Goal: Complete application form

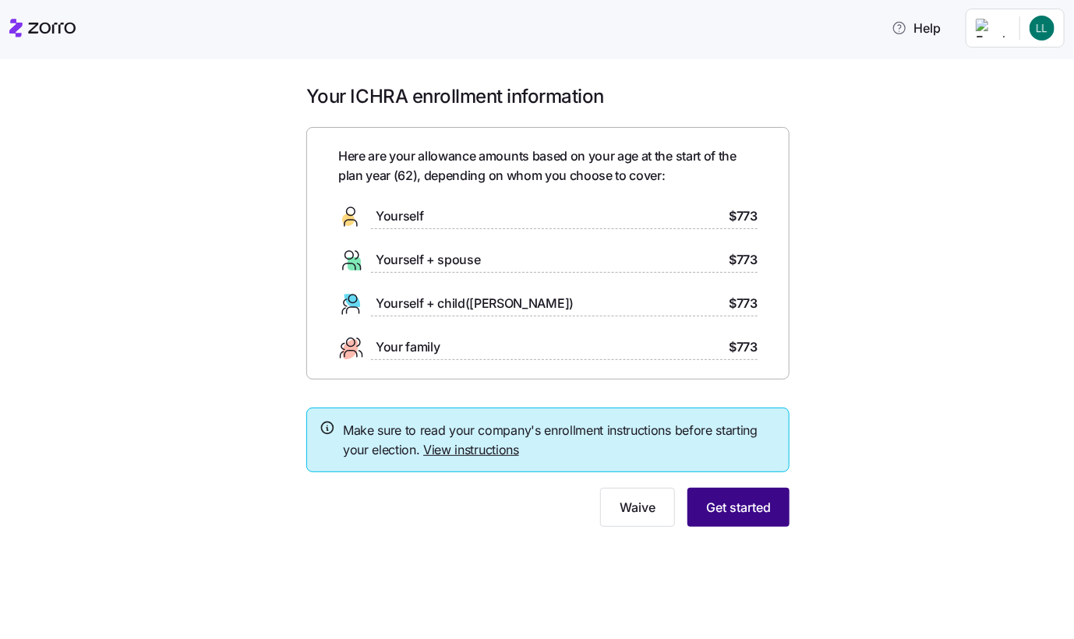
click at [726, 518] on button "Get started" at bounding box center [738, 507] width 102 height 39
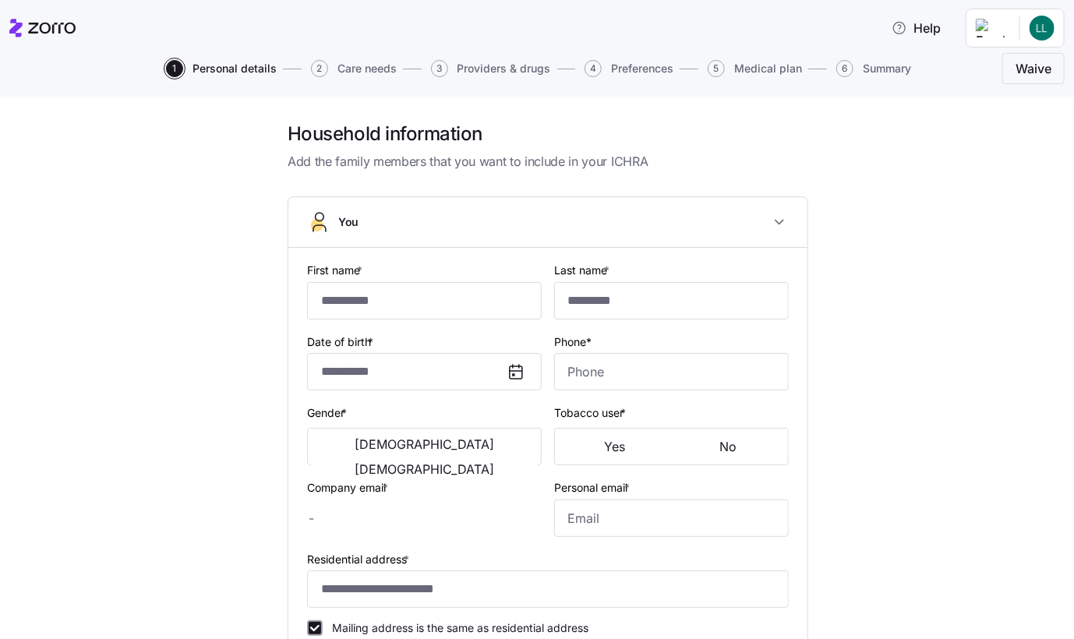
type input "******"
type input "***"
type input "[EMAIL_ADDRESS][DOMAIN_NAME]"
type input "**********"
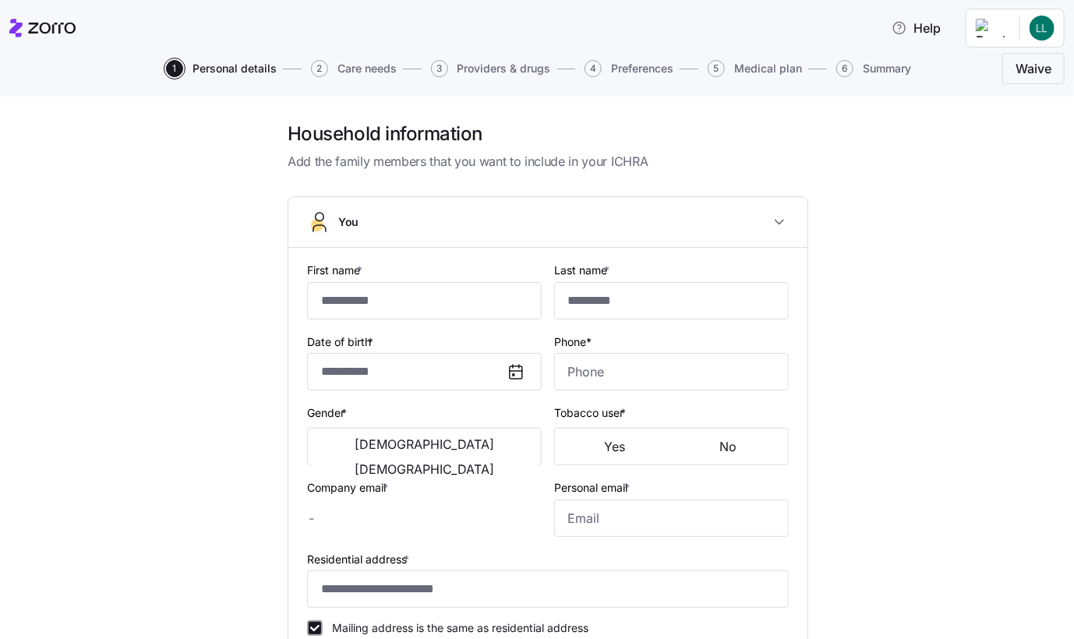
checkbox input "true"
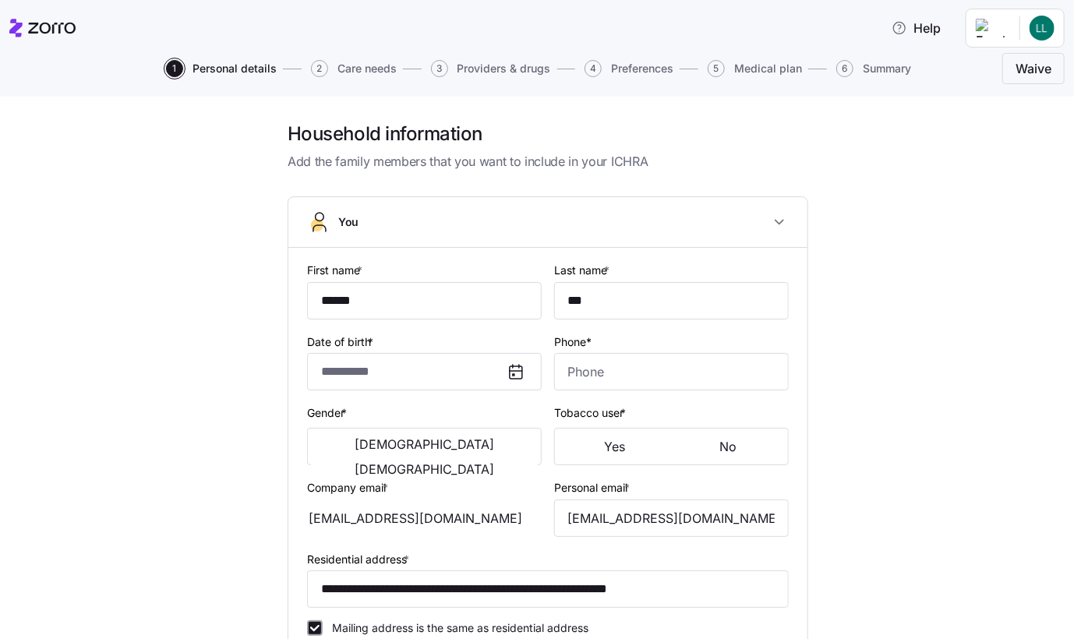
type input "**********"
type input "[PHONE_NUMBER]"
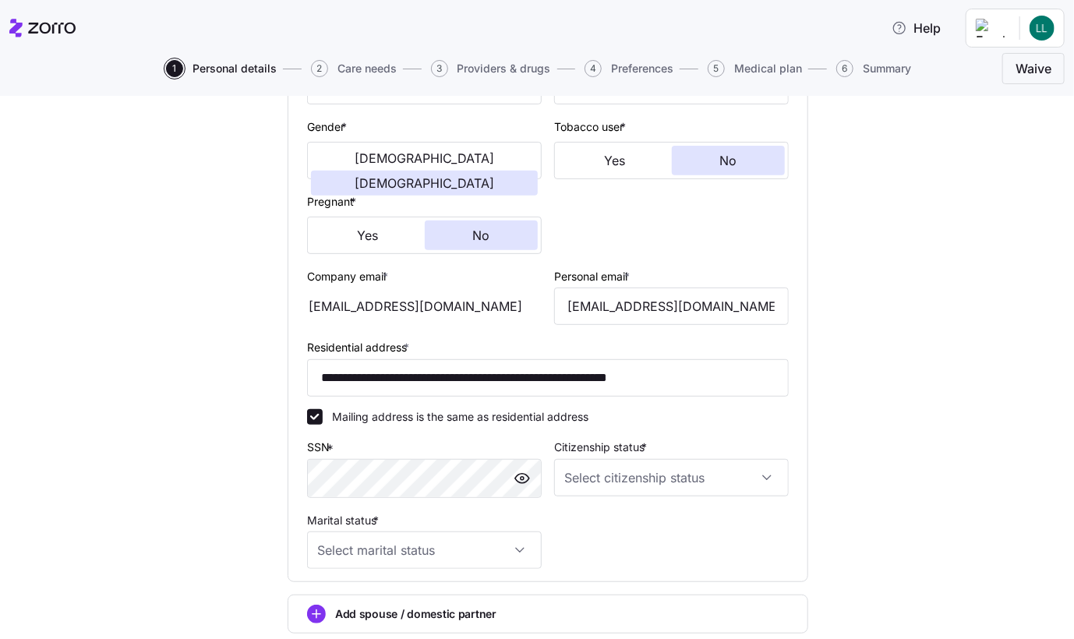
scroll to position [312, 0]
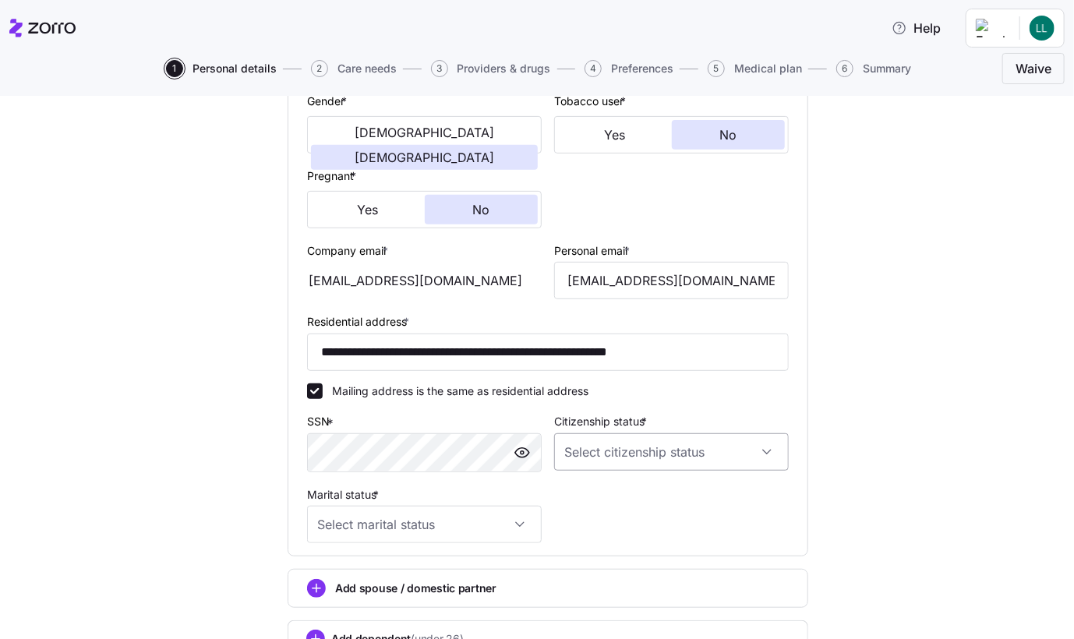
click at [761, 452] on input "Citizenship status *" at bounding box center [671, 451] width 235 height 37
click at [750, 502] on div "[DEMOGRAPHIC_DATA] citizen" at bounding box center [666, 497] width 222 height 33
type input "[DEMOGRAPHIC_DATA] citizen"
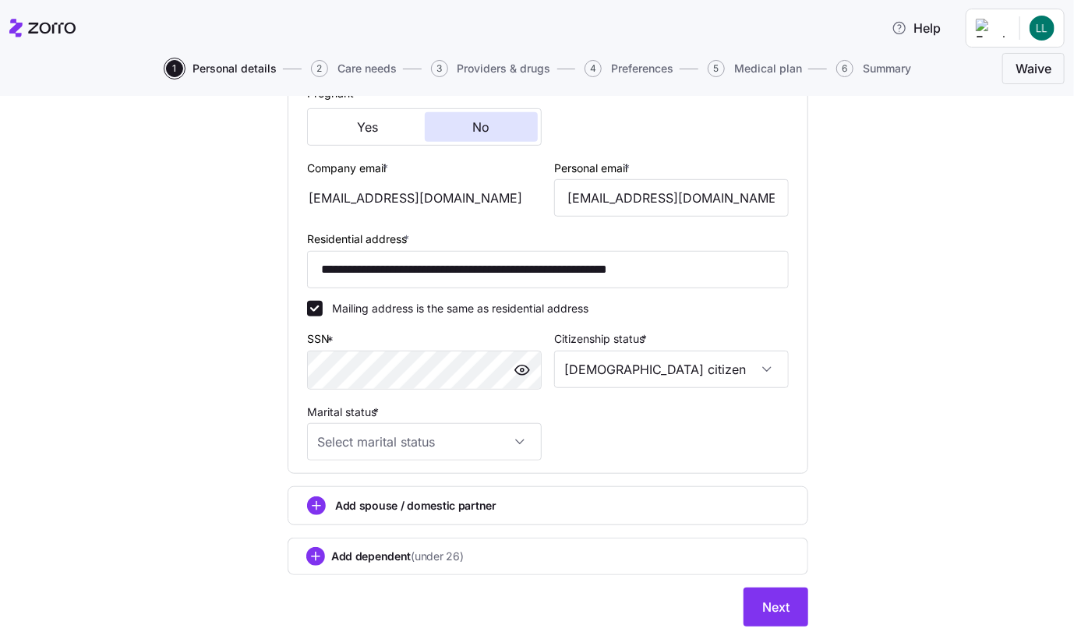
scroll to position [435, 0]
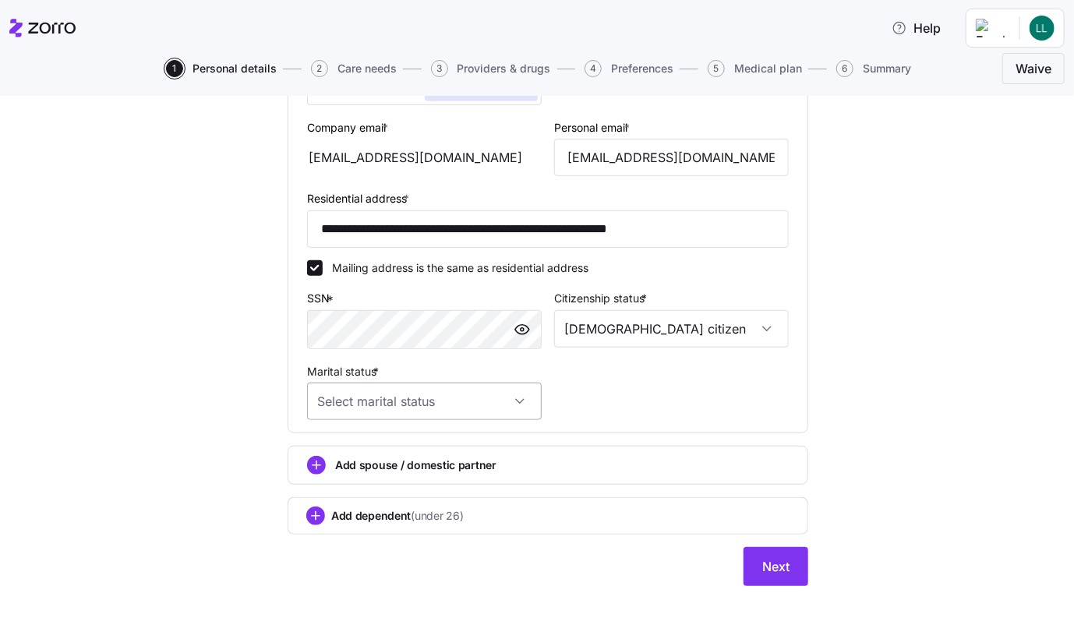
click at [512, 402] on input "Marital status *" at bounding box center [424, 401] width 235 height 37
click at [504, 441] on div "Single" at bounding box center [418, 446] width 222 height 33
type input "Single"
click at [778, 560] on span "Next" at bounding box center [775, 566] width 27 height 19
click at [769, 557] on span "Next" at bounding box center [775, 566] width 27 height 19
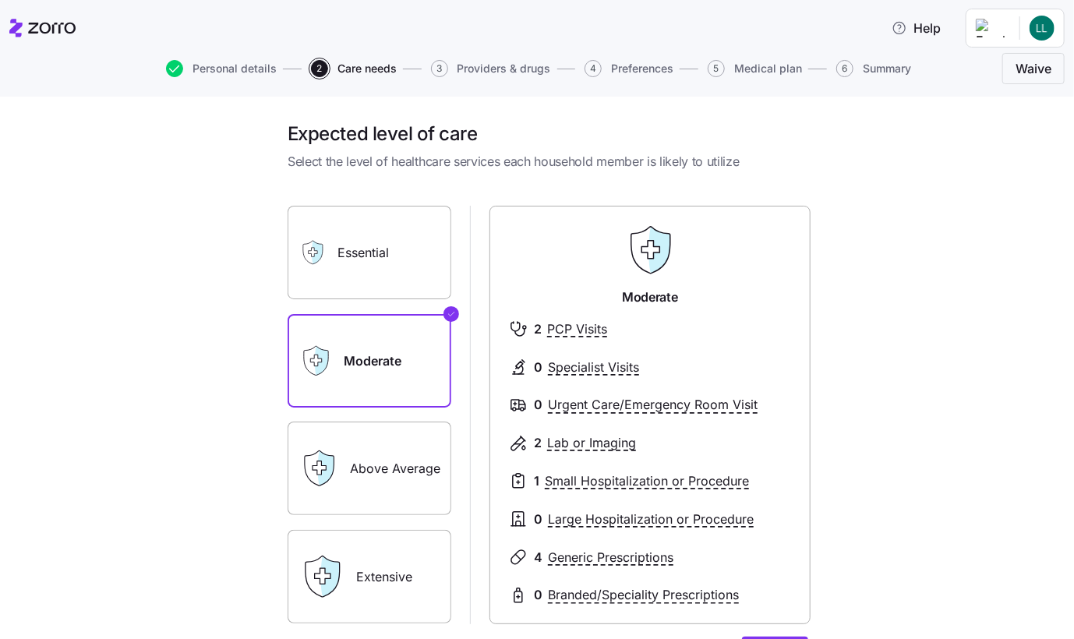
click at [392, 472] on label "Above Average" at bounding box center [370, 469] width 164 height 94
click at [0, 0] on input "Above Average" at bounding box center [0, 0] width 0 height 0
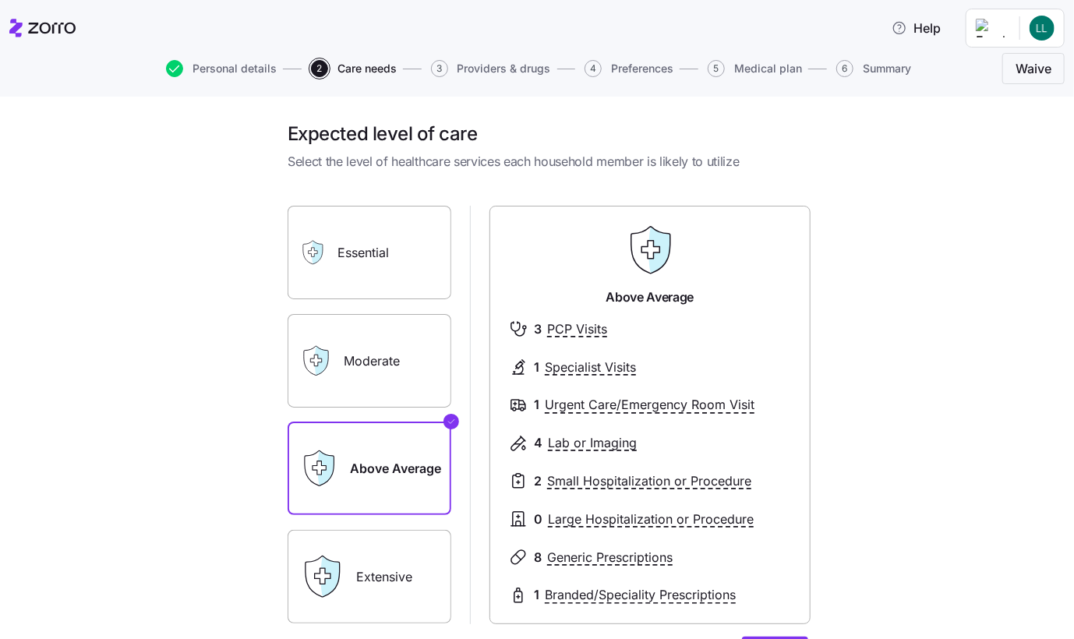
click at [374, 349] on label "Moderate" at bounding box center [370, 361] width 164 height 94
click at [0, 0] on input "Moderate" at bounding box center [0, 0] width 0 height 0
